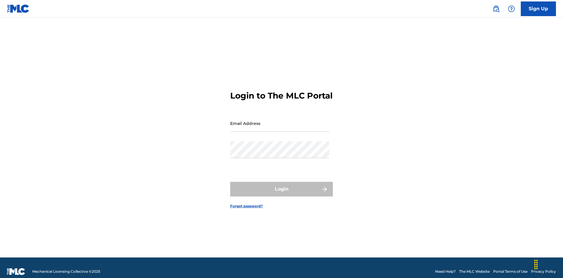
scroll to position [8, 0]
click at [280, 120] on input "Email Address" at bounding box center [279, 123] width 99 height 17
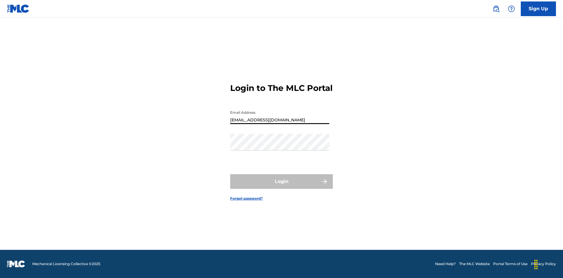
type input "[EMAIL_ADDRESS][DOMAIN_NAME]"
click at [281, 186] on button "Login" at bounding box center [281, 181] width 103 height 15
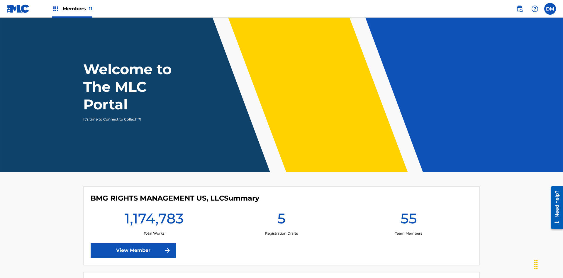
click at [72, 8] on span "Members 11" at bounding box center [78, 8] width 30 height 7
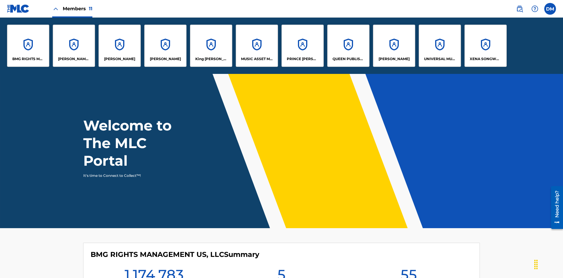
click at [439, 59] on p "UNIVERSAL MUSIC PUB GROUP" at bounding box center [440, 58] width 32 height 5
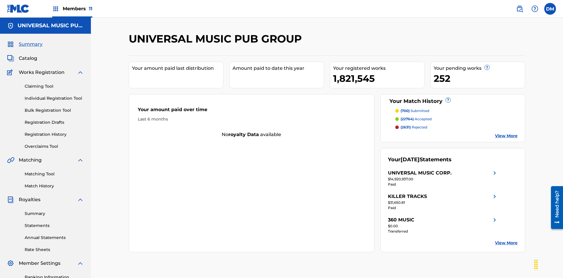
click at [54, 131] on link "Registration History" at bounding box center [54, 134] width 59 height 6
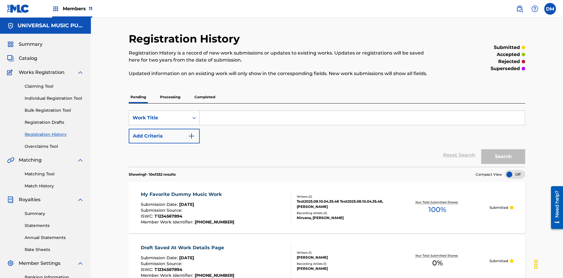
click at [170, 91] on p "Processing" at bounding box center [170, 97] width 24 height 12
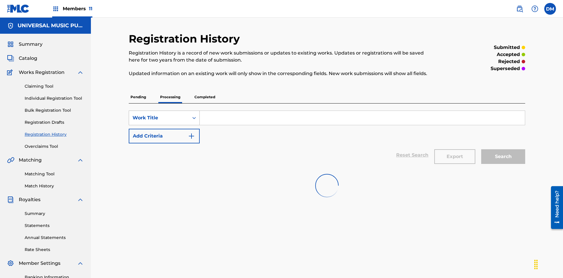
click at [159, 114] on div "Work Title" at bounding box center [158, 117] width 53 height 7
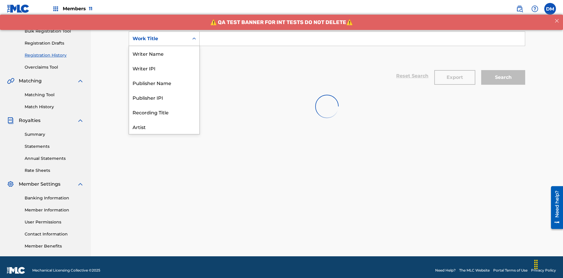
scroll to position [29, 0]
click at [164, 127] on div "Work Title" at bounding box center [164, 126] width 70 height 15
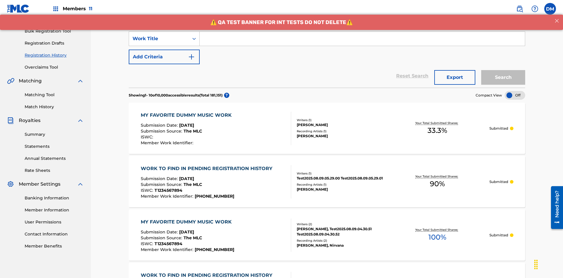
click at [164, 50] on button "Add Criteria" at bounding box center [164, 57] width 71 height 15
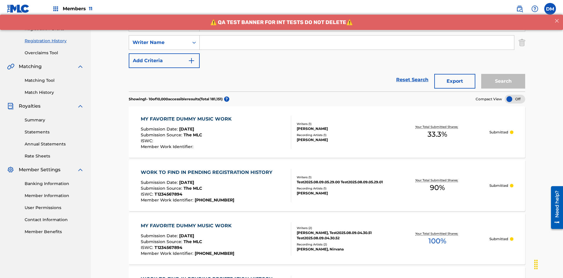
scroll to position [97, 0]
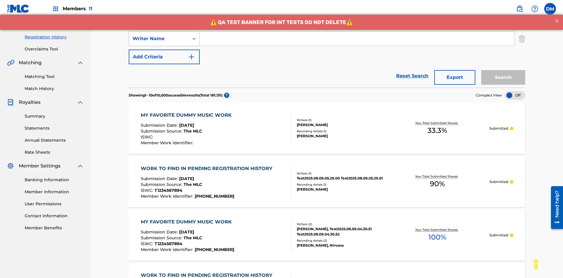
click at [159, 39] on div "Writer Name" at bounding box center [158, 38] width 53 height 7
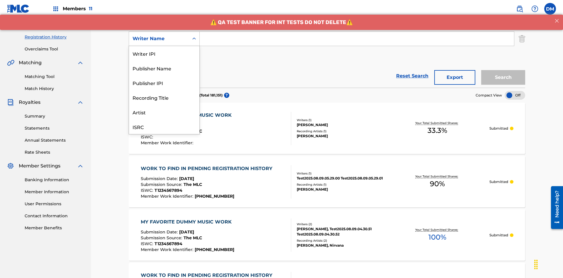
scroll to position [15, 0]
click at [164, 83] on div "Recording Title" at bounding box center [164, 82] width 70 height 15
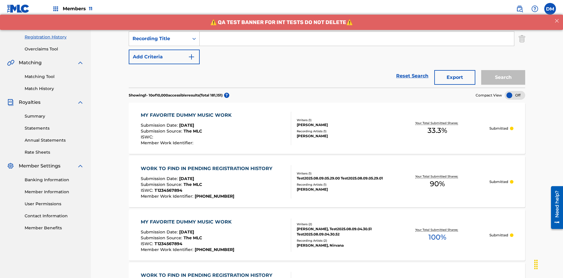
click at [164, 50] on button "Add Criteria" at bounding box center [164, 57] width 71 height 15
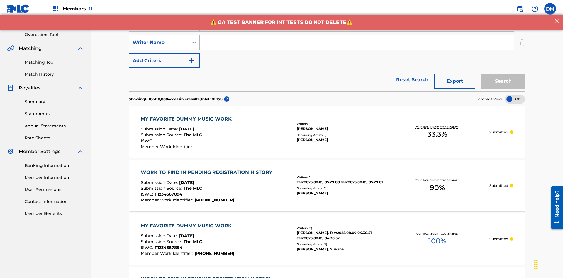
click at [159, 39] on div "Writer Name" at bounding box center [158, 42] width 53 height 7
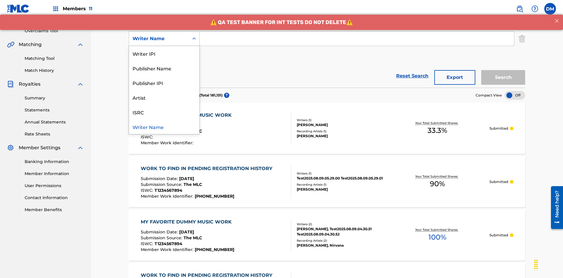
click at [164, 112] on div "ISRC" at bounding box center [164, 112] width 70 height 15
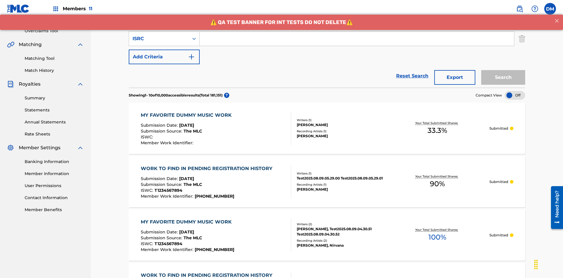
click at [164, 50] on button "Add Criteria" at bounding box center [164, 57] width 71 height 15
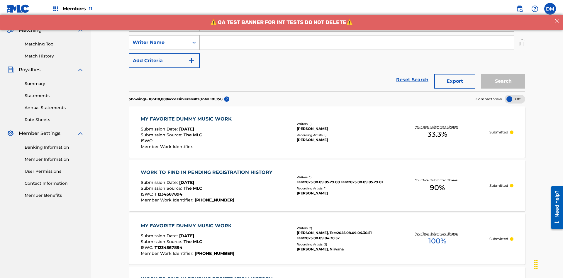
click at [159, 39] on div "Writer Name" at bounding box center [158, 42] width 53 height 7
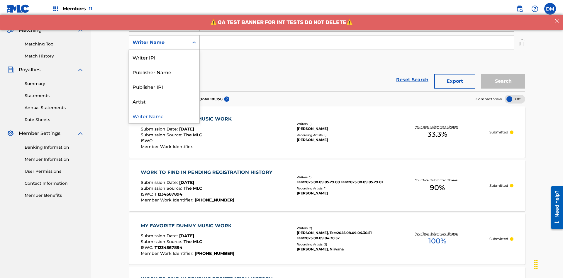
scroll to position [134, 0]
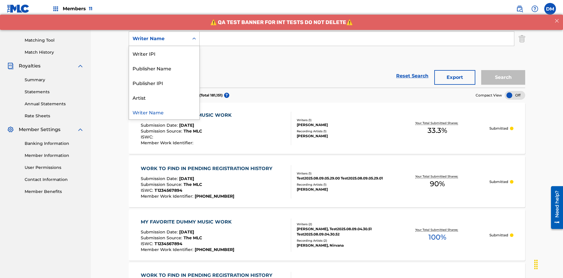
click at [164, 83] on div "Publisher IPI" at bounding box center [164, 82] width 70 height 15
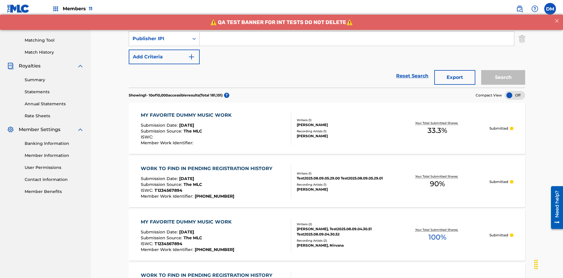
click at [164, 50] on button "Add Criteria" at bounding box center [164, 57] width 71 height 15
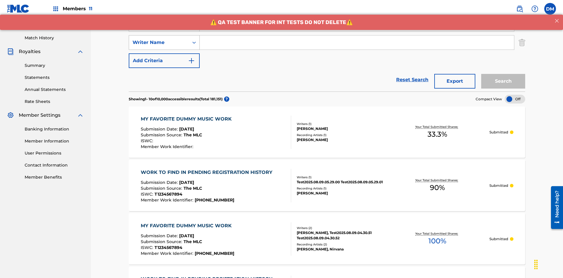
click at [159, 39] on div "Writer Name" at bounding box center [158, 42] width 53 height 7
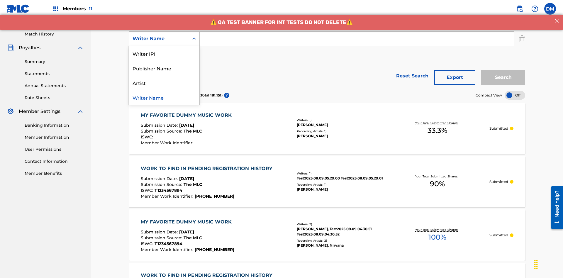
click at [164, 83] on div "Artist" at bounding box center [164, 82] width 70 height 15
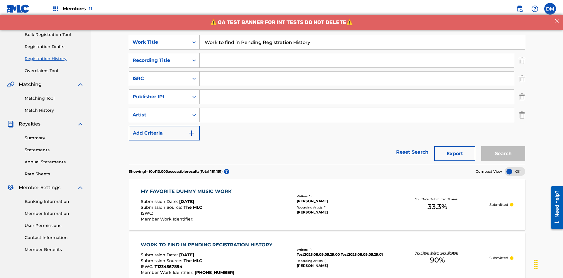
type input "Work to find in Pending Registration History"
click at [357, 53] on input "Search Form" at bounding box center [357, 60] width 314 height 14
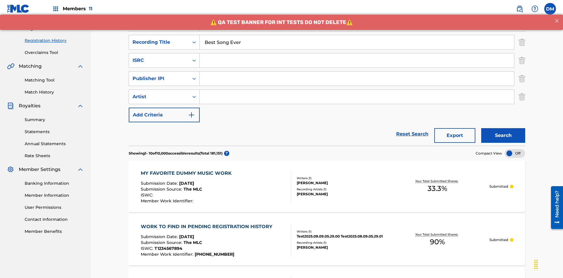
type input "Best Song Ever"
click at [357, 53] on input "Search Form" at bounding box center [357, 60] width 314 height 14
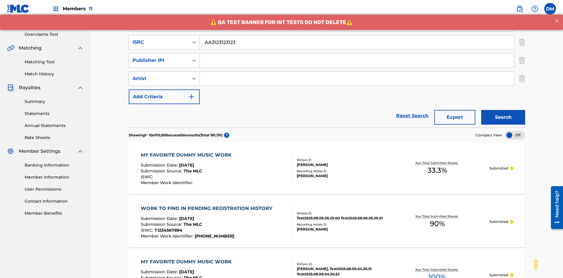
type input "AA3123123123"
click at [357, 53] on input "Search Form" at bounding box center [357, 60] width 314 height 14
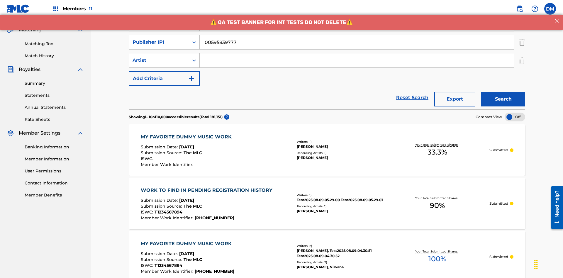
type input "00595839777"
click at [357, 53] on input "Search Form" at bounding box center [357, 60] width 314 height 14
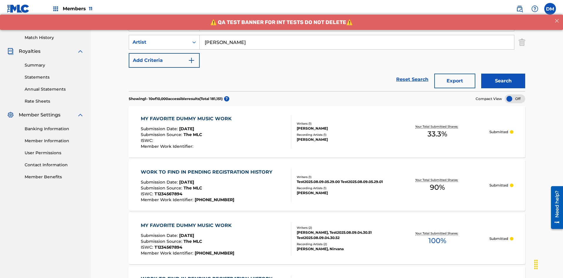
type input "[PERSON_NAME]"
click at [503, 74] on button "Search" at bounding box center [503, 81] width 44 height 15
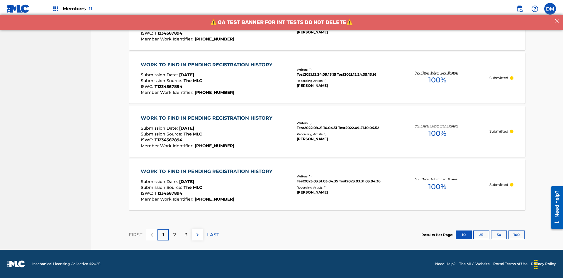
click at [508, 234] on button "100" at bounding box center [516, 234] width 16 height 9
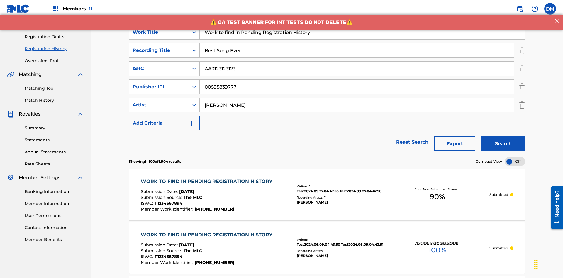
scroll to position [207, 0]
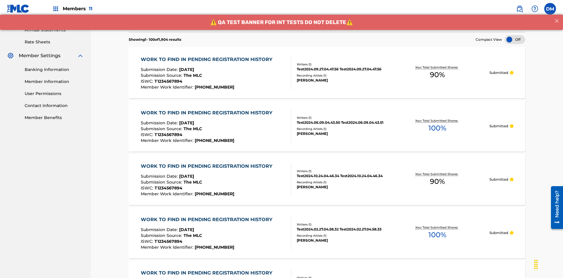
click at [437, 69] on span "90 %" at bounding box center [437, 74] width 15 height 11
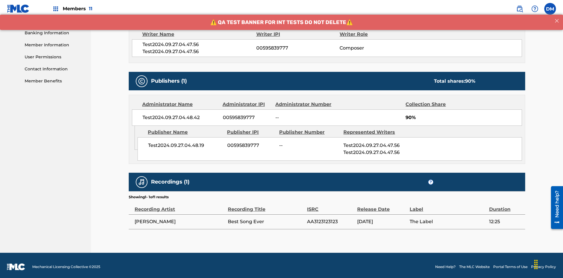
scroll to position [244, 0]
